Goal: Navigation & Orientation: Find specific page/section

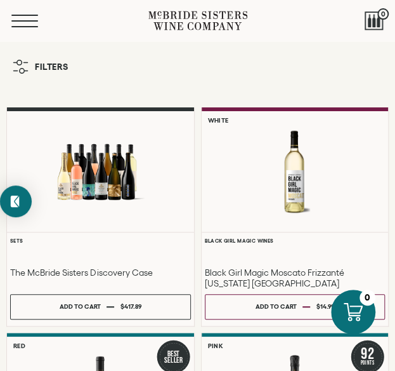
click at [22, 21] on span "Mobile Menu Trigger" at bounding box center [24, 20] width 27 height 1
click at [23, 13] on div "Menu" at bounding box center [79, 20] width 137 height 41
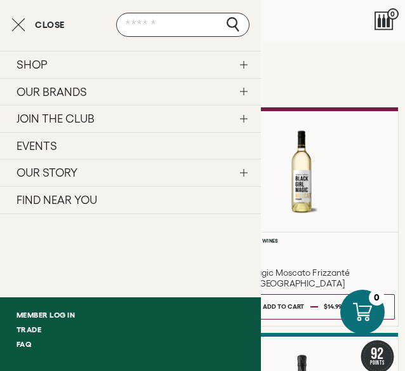
click at [18, 23] on icon "Close cart" at bounding box center [18, 24] width 14 height 15
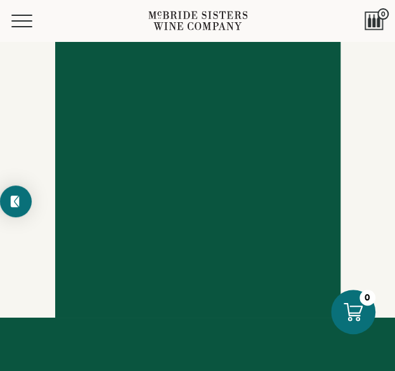
scroll to position [2109, 0]
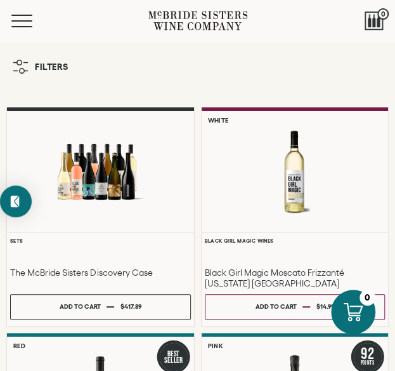
drag, startPoint x: 36, startPoint y: 11, endPoint x: 148, endPoint y: 1, distance: 113.5
click at [36, 11] on div "Menu" at bounding box center [79, 20] width 137 height 41
click at [23, 19] on button "Menu" at bounding box center [34, 21] width 46 height 13
click at [23, 18] on button "Menu" at bounding box center [34, 21] width 46 height 13
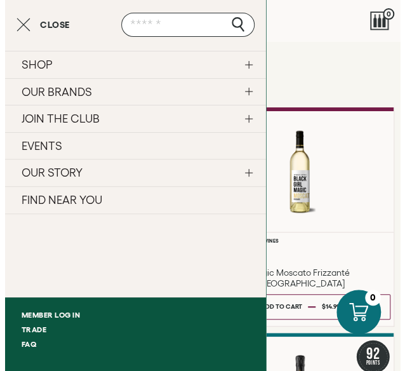
scroll to position [63, 0]
